Goal: Complete application form

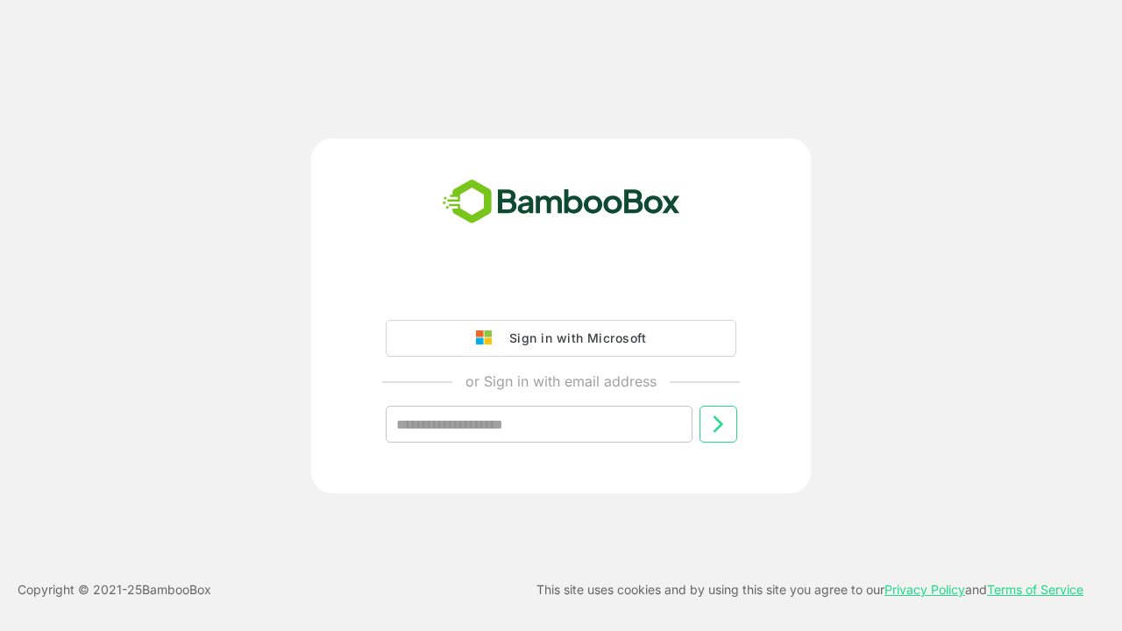
type input "**********"
click at [718, 424] on icon at bounding box center [718, 424] width 21 height 21
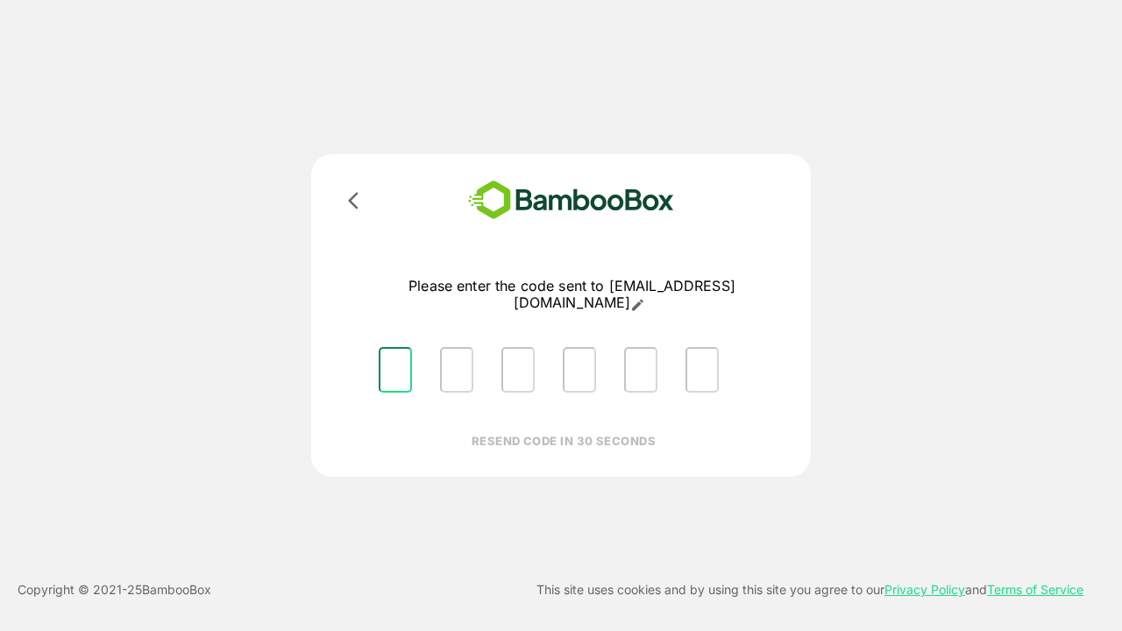
type input "*"
